Goal: Information Seeking & Learning: Learn about a topic

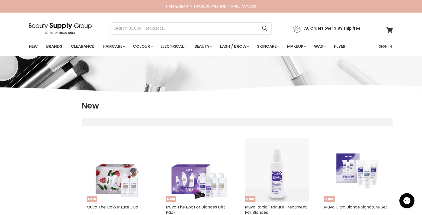
select select "created-descending"
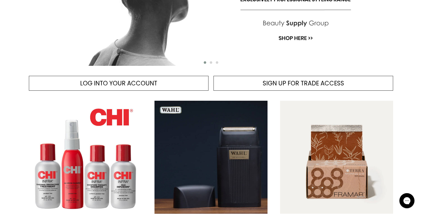
scroll to position [161, 0]
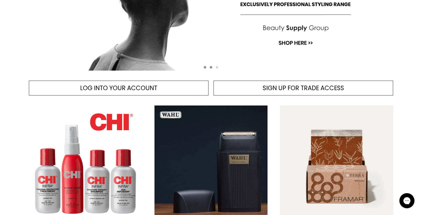
click at [211, 67] on span "Main content" at bounding box center [211, 67] width 3 height 3
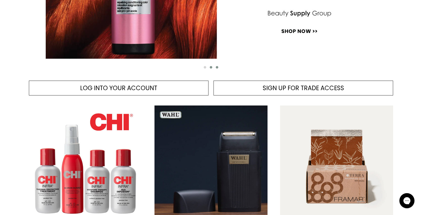
click at [217, 66] on span "Main content" at bounding box center [217, 67] width 3 height 3
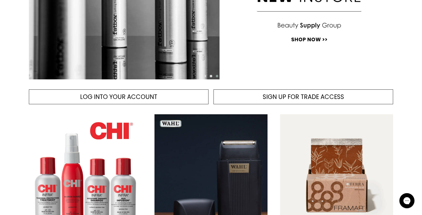
scroll to position [143, 0]
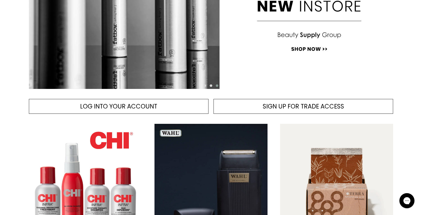
click at [217, 86] on span "Main content" at bounding box center [217, 85] width 3 height 3
click at [204, 85] on span "Main content" at bounding box center [205, 85] width 3 height 3
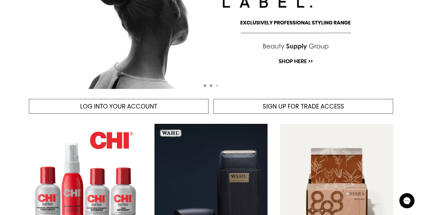
click at [211, 84] on span "Main content" at bounding box center [211, 85] width 3 height 3
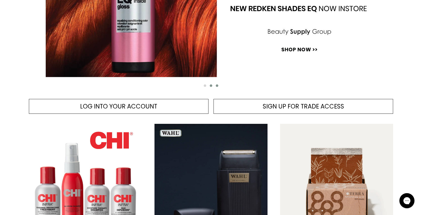
click at [217, 83] on button "Main content" at bounding box center [217, 85] width 6 height 5
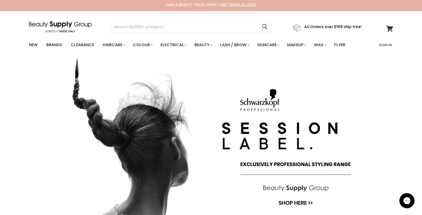
scroll to position [0, 0]
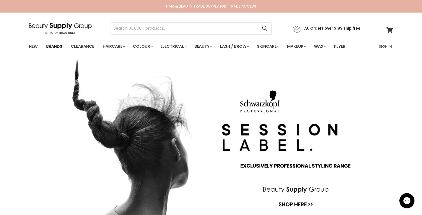
click at [59, 45] on link "Brands" at bounding box center [54, 46] width 24 height 11
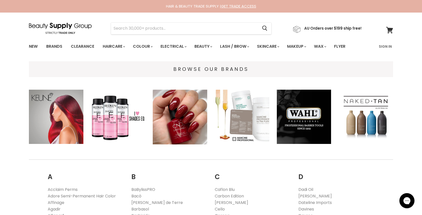
click at [70, 102] on img "Main content" at bounding box center [56, 117] width 54 height 54
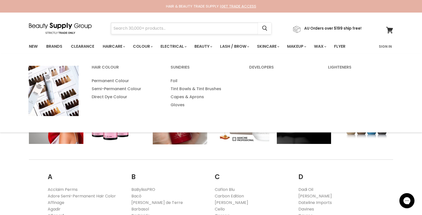
click at [139, 27] on input "Search" at bounding box center [184, 29] width 147 height 12
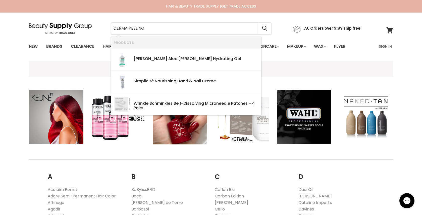
type input "DERMA PEELING"
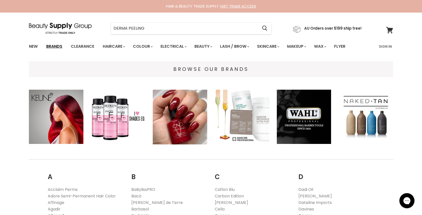
click at [54, 45] on link "Brands" at bounding box center [54, 46] width 24 height 11
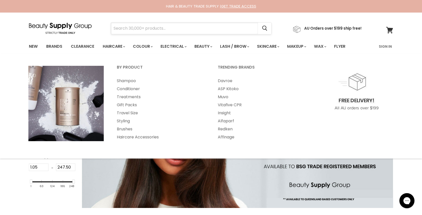
click at [122, 27] on input "Search" at bounding box center [184, 29] width 147 height 12
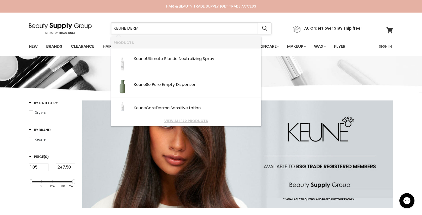
type input "KEUNE DERMA"
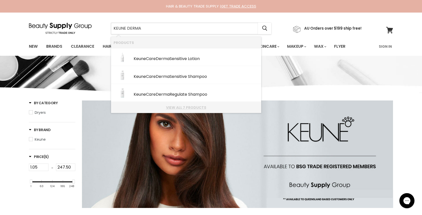
click at [183, 106] on link "View all 7 products" at bounding box center [186, 107] width 145 height 4
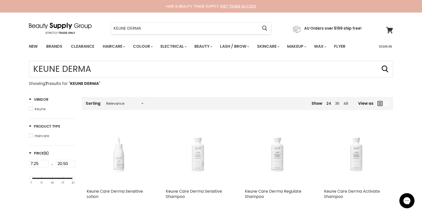
click at [199, 152] on img "Main content" at bounding box center [198, 153] width 64 height 47
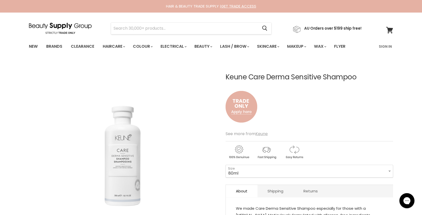
click at [264, 133] on u "Keune" at bounding box center [261, 134] width 12 height 6
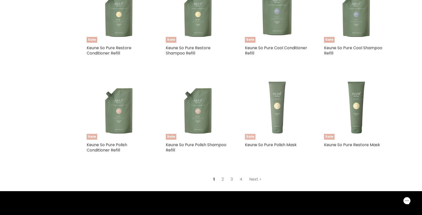
scroll to position [1358, 0]
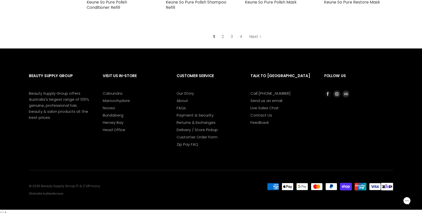
click at [328, 93] on icon "Footer" at bounding box center [328, 94] width 2 height 4
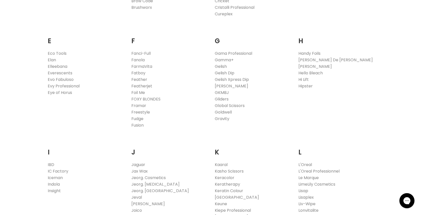
scroll to position [333, 0]
click at [136, 70] on link "Fatboy" at bounding box center [138, 73] width 14 height 6
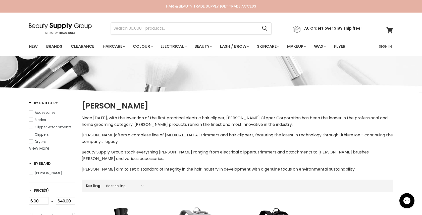
click at [72, 20] on section "Menu Cancel" at bounding box center [211, 26] width 377 height 27
click at [70, 26] on img at bounding box center [60, 28] width 63 height 11
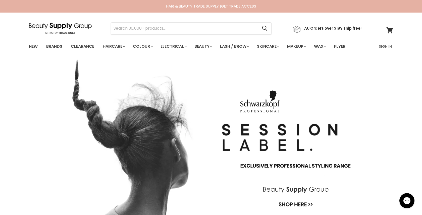
click at [173, 151] on img "Main content" at bounding box center [211, 144] width 364 height 176
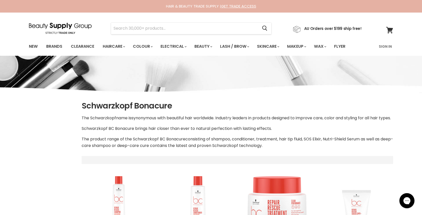
select select "created-descending"
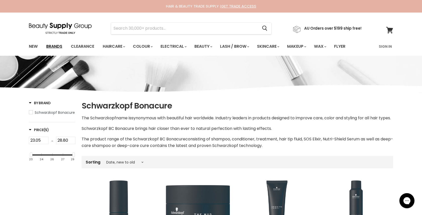
click at [54, 45] on link "Brands" at bounding box center [54, 46] width 24 height 11
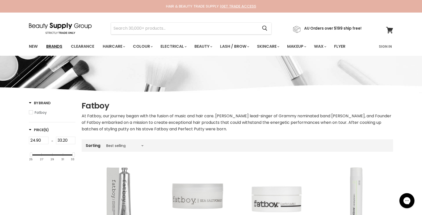
click at [53, 45] on link "Brands" at bounding box center [54, 46] width 24 height 11
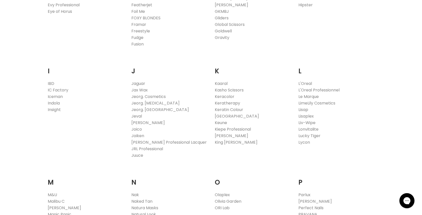
scroll to position [428, 0]
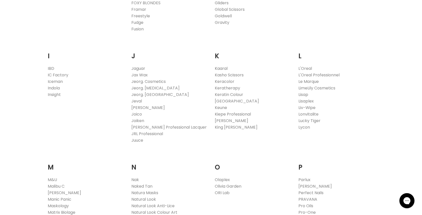
click at [218, 66] on link "Kaaral" at bounding box center [221, 69] width 13 height 6
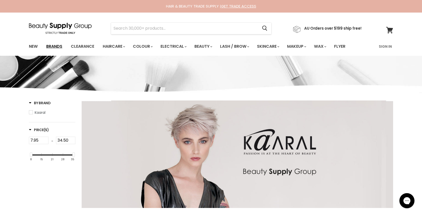
click at [59, 45] on link "Brands" at bounding box center [54, 46] width 24 height 11
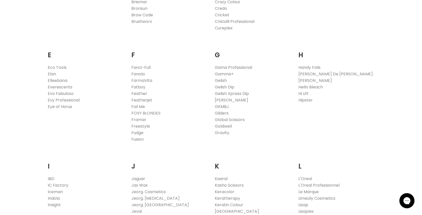
scroll to position [322, 0]
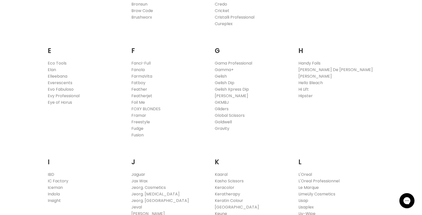
click at [221, 120] on link "Goldwell" at bounding box center [223, 122] width 17 height 6
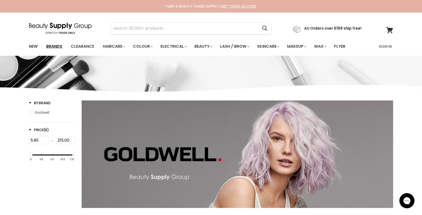
click at [59, 44] on link "Brands" at bounding box center [54, 46] width 24 height 11
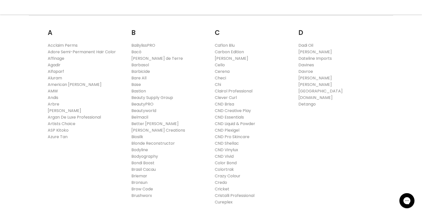
scroll to position [152, 0]
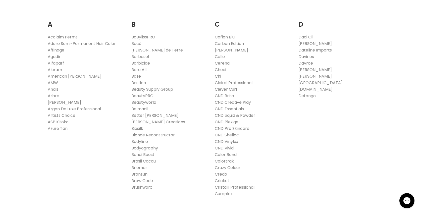
click at [216, 75] on link "Chi" at bounding box center [218, 76] width 6 height 6
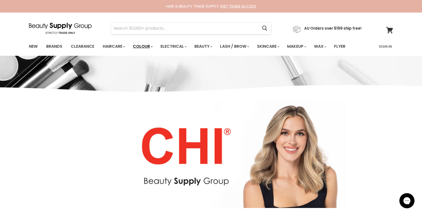
select select "manual"
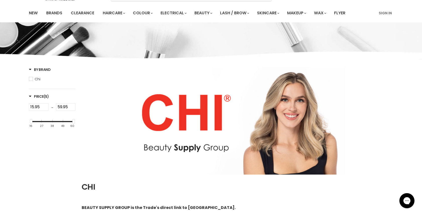
scroll to position [76, 0]
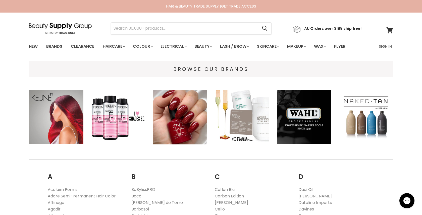
click at [57, 108] on img "Main content" at bounding box center [56, 117] width 54 height 54
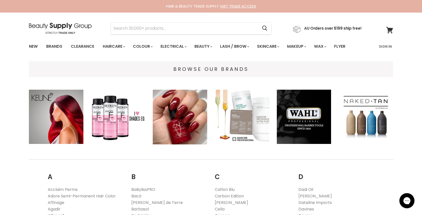
click at [65, 25] on img at bounding box center [60, 28] width 63 height 11
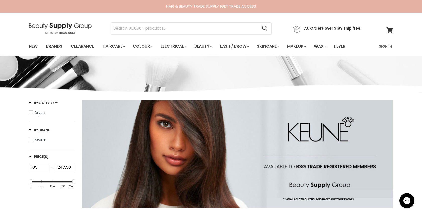
click at [63, 25] on img at bounding box center [60, 28] width 63 height 11
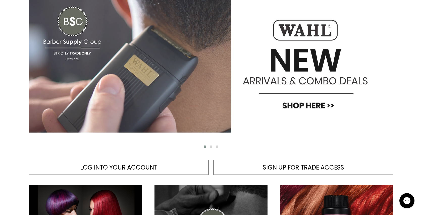
scroll to position [82, 0]
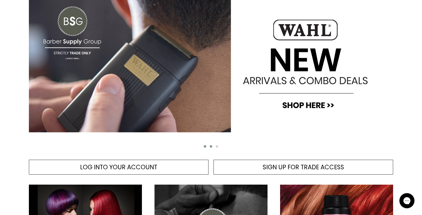
click at [210, 146] on span "Main content" at bounding box center [211, 146] width 3 height 3
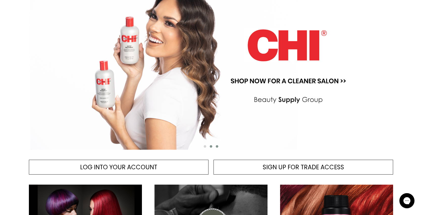
click at [217, 146] on span "Main content" at bounding box center [217, 146] width 3 height 3
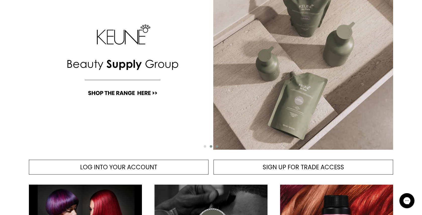
click at [211, 145] on span "Main content" at bounding box center [211, 146] width 3 height 3
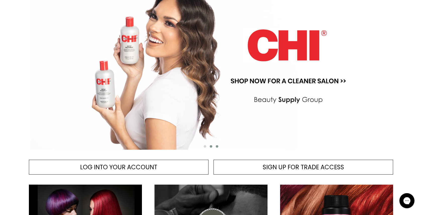
click at [218, 146] on span "Main content" at bounding box center [217, 146] width 3 height 3
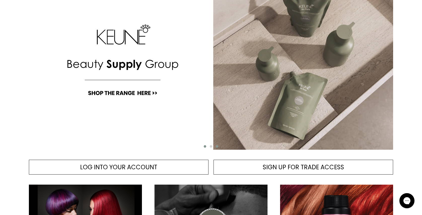
click at [204, 146] on span "Main content" at bounding box center [205, 146] width 3 height 3
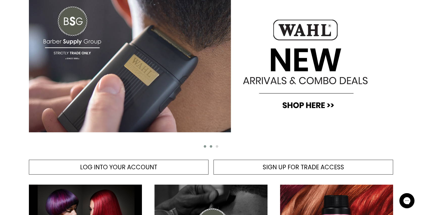
click at [210, 146] on span "Main content" at bounding box center [211, 146] width 3 height 3
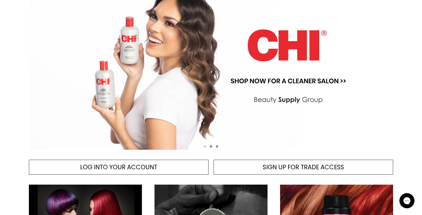
click at [216, 146] on span "Main content" at bounding box center [217, 146] width 3 height 3
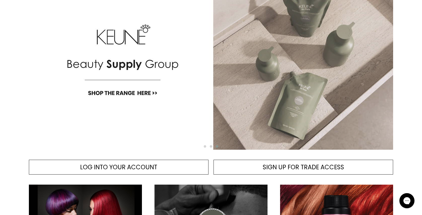
click at [209, 100] on img "Main content" at bounding box center [211, 62] width 364 height 176
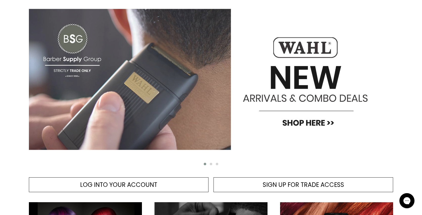
scroll to position [82, 0]
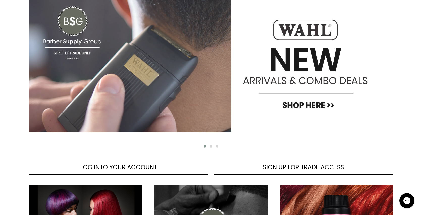
click at [182, 69] on img "Main content" at bounding box center [211, 62] width 364 height 176
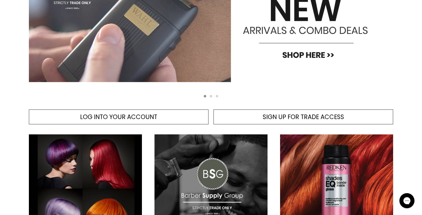
scroll to position [82, 0]
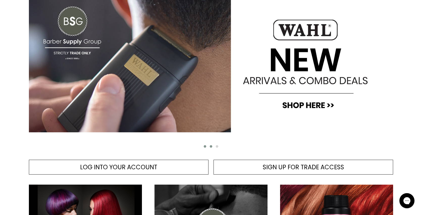
click at [211, 146] on span "Main content" at bounding box center [211, 146] width 3 height 3
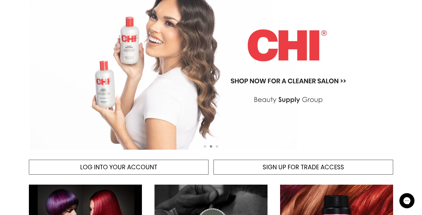
click at [194, 72] on img "Main content" at bounding box center [211, 62] width 364 height 176
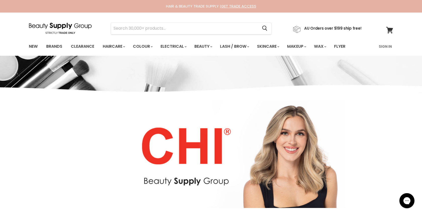
select select "manual"
click at [67, 25] on img at bounding box center [60, 28] width 63 height 11
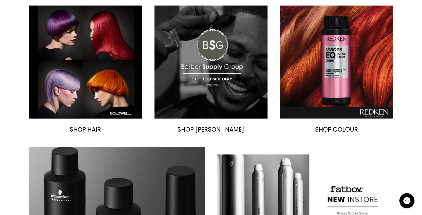
scroll to position [262, 0]
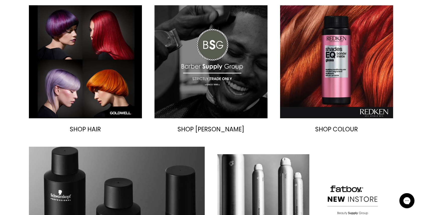
click at [200, 75] on img "Main content" at bounding box center [210, 61] width 113 height 113
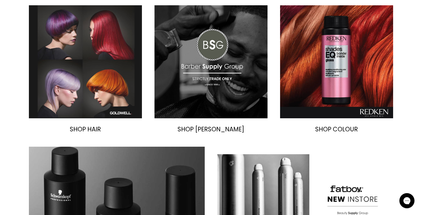
click at [78, 70] on img "Main content" at bounding box center [85, 61] width 113 height 113
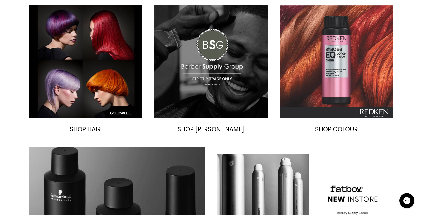
click at [319, 38] on img "Main content" at bounding box center [336, 61] width 113 height 113
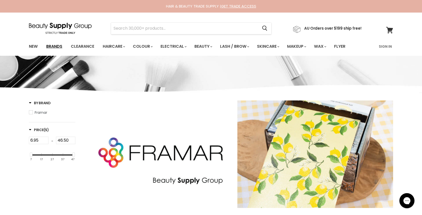
click at [60, 46] on link "Brands" at bounding box center [54, 46] width 24 height 11
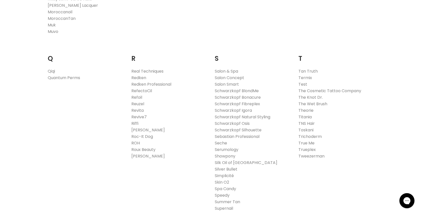
scroll to position [734, 0]
click at [164, 82] on link "Redken Professional" at bounding box center [151, 84] width 40 height 6
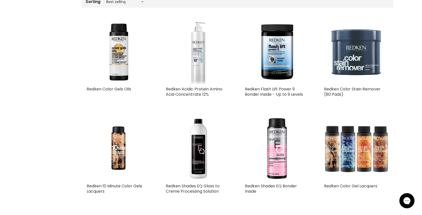
scroll to position [167, 0]
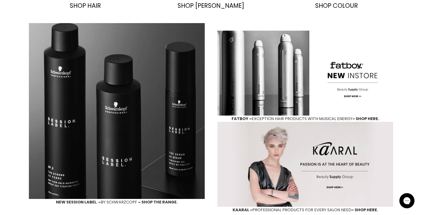
scroll to position [387, 0]
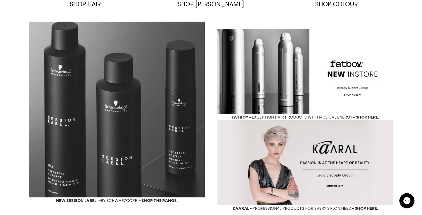
click at [79, 63] on img "Main content" at bounding box center [117, 110] width 176 height 176
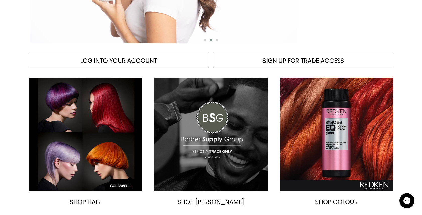
scroll to position [0, 0]
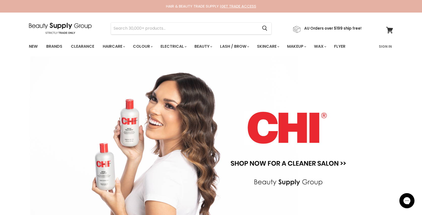
click at [64, 24] on img at bounding box center [60, 28] width 63 height 11
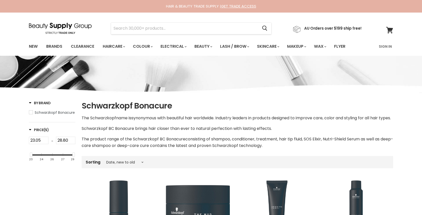
select select "created-descending"
click at [61, 30] on img at bounding box center [60, 28] width 63 height 11
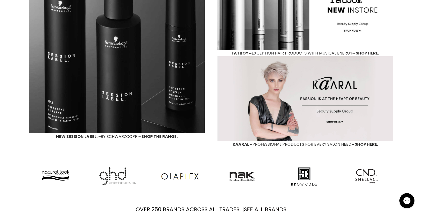
scroll to position [472, 0]
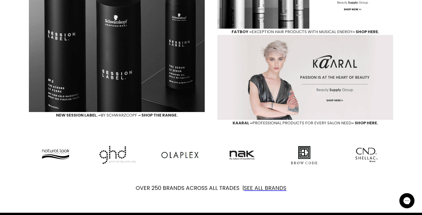
click at [266, 85] on img "Main content" at bounding box center [305, 77] width 176 height 85
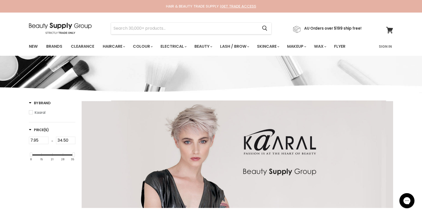
click at [63, 26] on img at bounding box center [60, 28] width 63 height 11
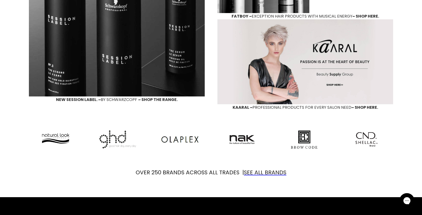
scroll to position [489, 0]
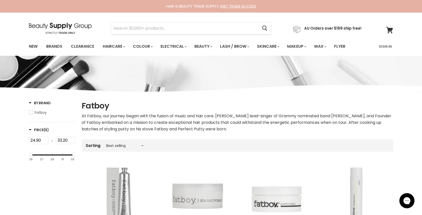
click at [67, 27] on img at bounding box center [60, 28] width 63 height 11
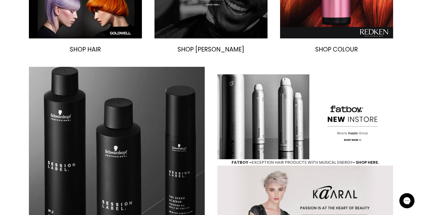
scroll to position [342, 0]
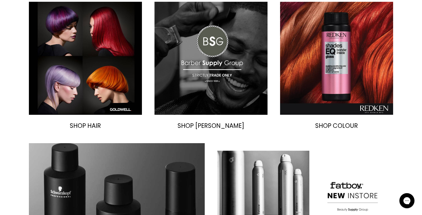
scroll to position [260, 0]
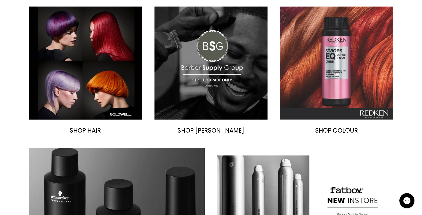
click at [313, 73] on img "Main content" at bounding box center [336, 63] width 113 height 113
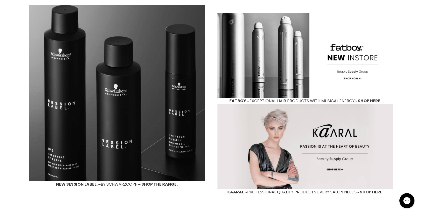
scroll to position [405, 0]
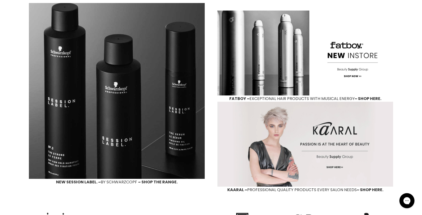
click at [266, 147] on img "Main content" at bounding box center [305, 144] width 176 height 85
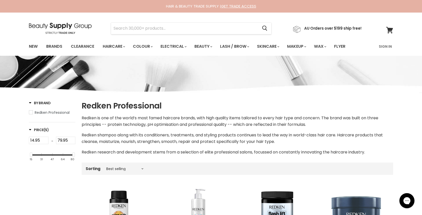
click at [72, 23] on img at bounding box center [60, 28] width 63 height 11
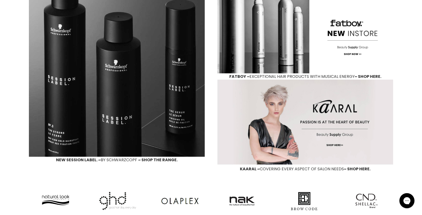
scroll to position [428, 0]
